Goal: Find contact information: Find contact information

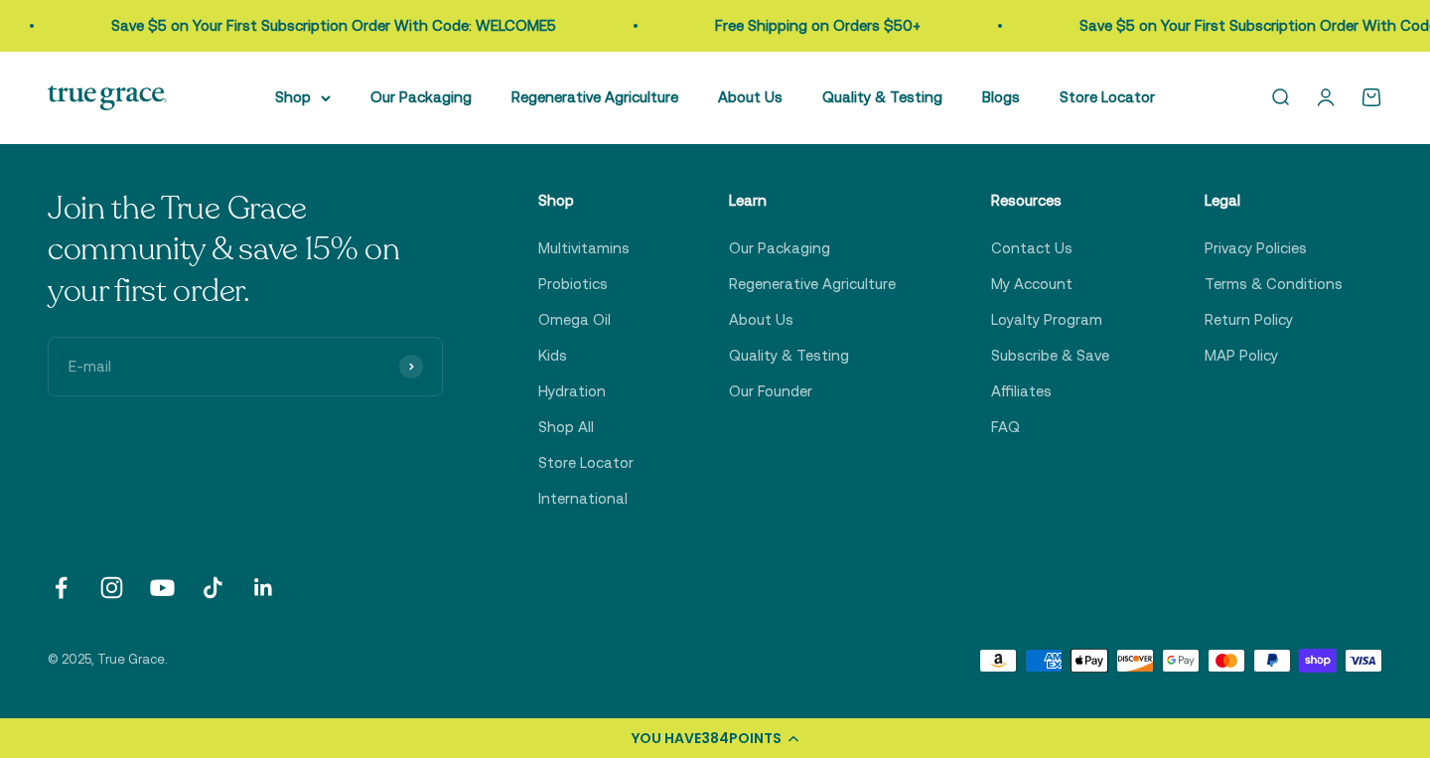
scroll to position [6806, 0]
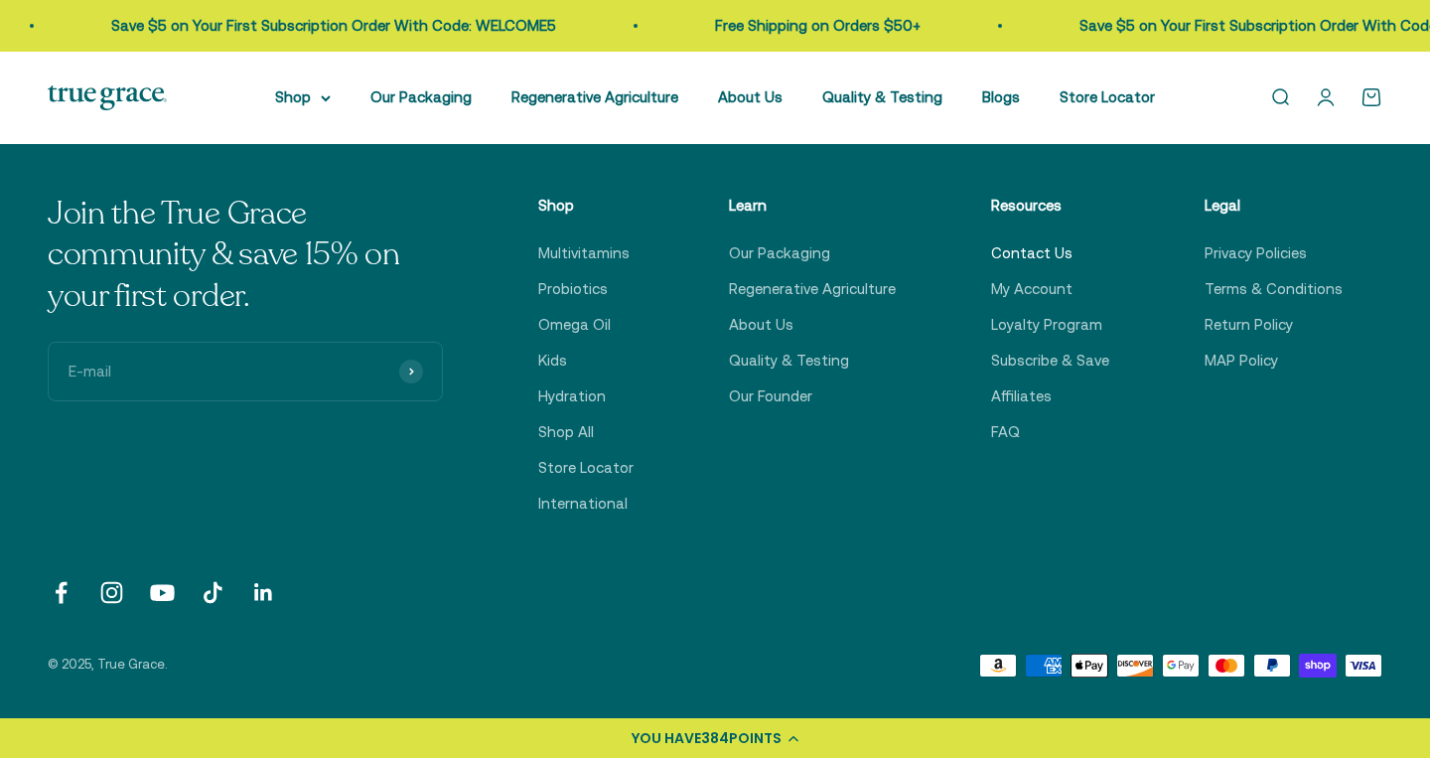
click at [1047, 249] on link "Contact Us" at bounding box center [1031, 253] width 81 height 24
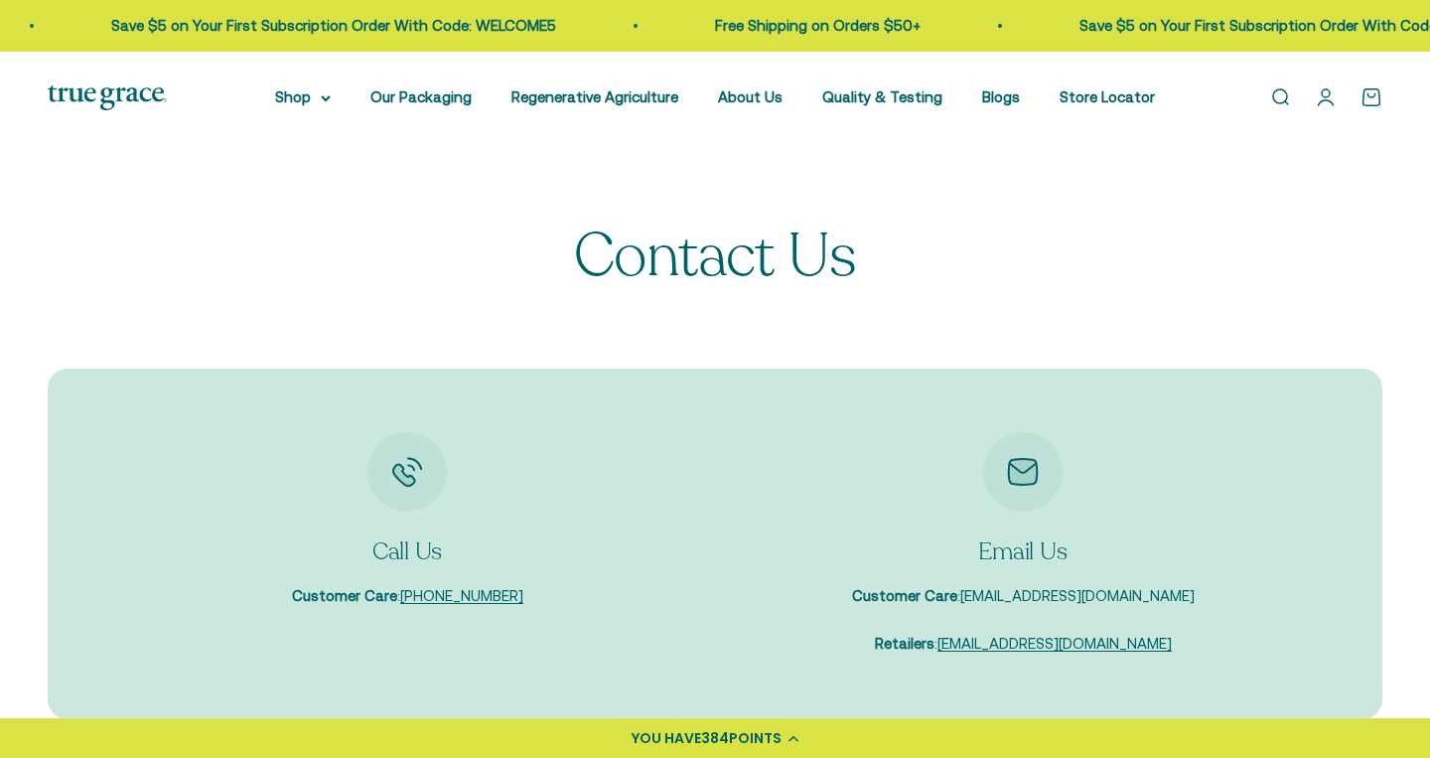
click at [1028, 596] on link "[EMAIL_ADDRESS][DOMAIN_NAME]" at bounding box center [1078, 595] width 234 height 17
